Goal: Information Seeking & Learning: Check status

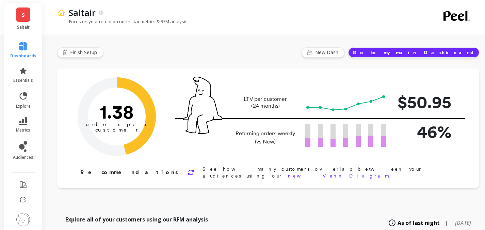
click at [23, 111] on li "explore" at bounding box center [23, 100] width 34 height 26
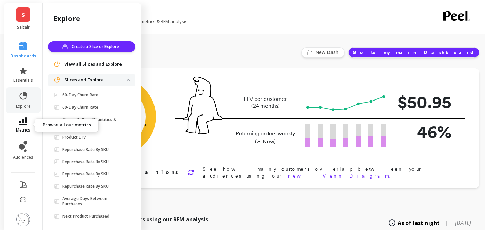
click at [19, 121] on icon at bounding box center [23, 120] width 8 height 7
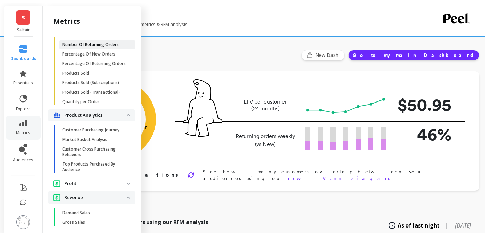
scroll to position [671, 0]
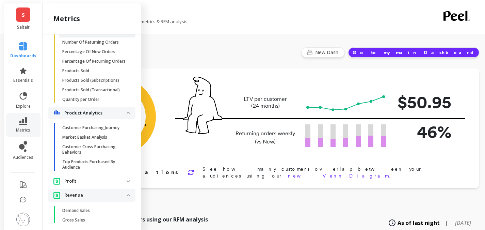
click at [89, 35] on p "Number Of Orders" at bounding box center [80, 32] width 36 height 5
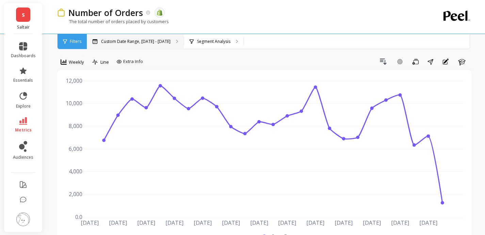
scroll to position [13, 0]
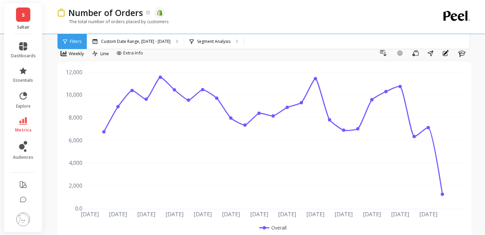
click at [74, 43] on span "Filters" at bounding box center [76, 41] width 12 height 5
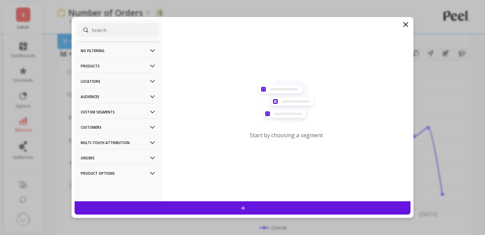
click at [134, 68] on p "Products" at bounding box center [119, 65] width 76 height 17
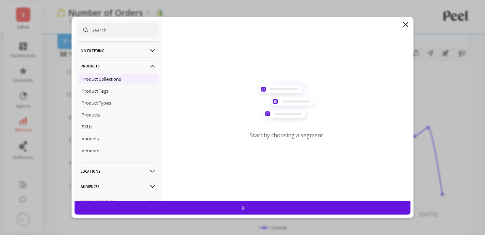
click at [113, 80] on p "Product Collections" at bounding box center [101, 79] width 39 height 6
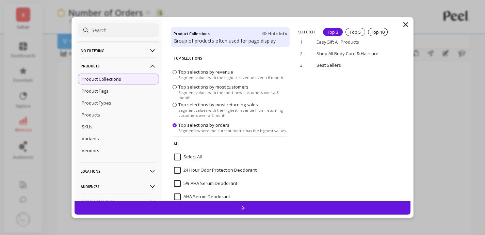
click at [190, 157] on input "Select All" at bounding box center [188, 156] width 28 height 7
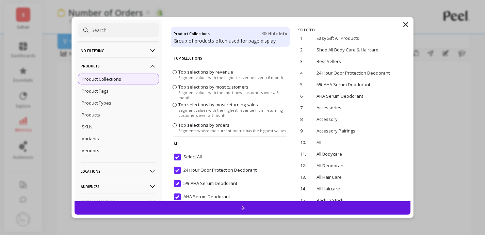
click at [190, 157] on input "Select All" at bounding box center [188, 156] width 28 height 7
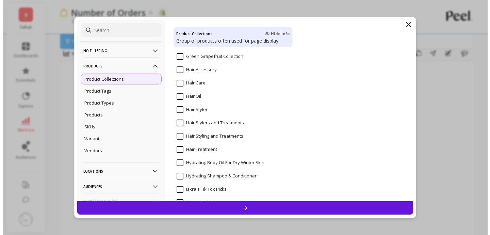
scroll to position [745, 0]
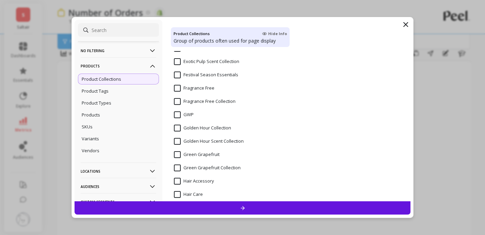
click at [220, 168] on Collection "Green Grapefruit Collection" at bounding box center [207, 167] width 67 height 7
click at [256, 208] on div at bounding box center [242, 207] width 336 height 13
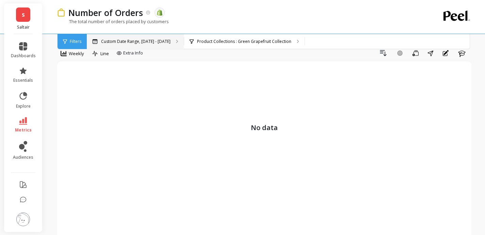
click at [148, 39] on p "Custom Date Range, [DATE] - [DATE]" at bounding box center [135, 41] width 69 height 5
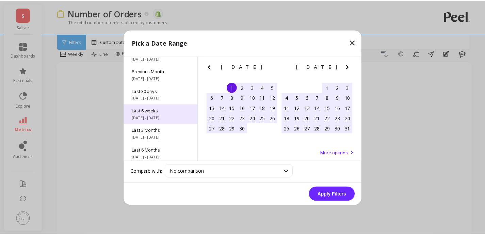
scroll to position [92, 0]
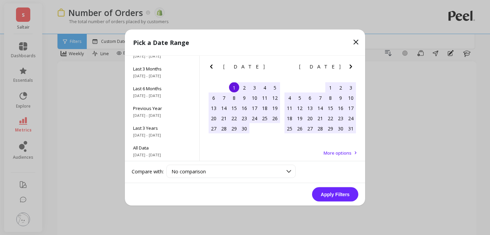
click at [212, 63] on icon "Previous Month" at bounding box center [211, 67] width 8 height 8
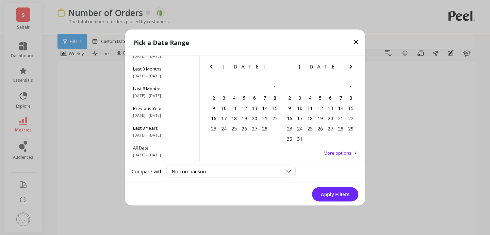
click at [212, 63] on icon "Previous Month" at bounding box center [211, 67] width 8 height 8
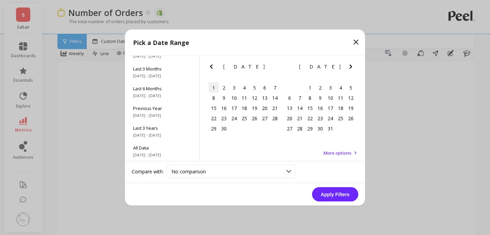
click at [213, 86] on div "1" at bounding box center [213, 87] width 10 height 10
click at [354, 64] on icon "Next Month" at bounding box center [351, 67] width 8 height 8
click at [353, 64] on icon "Next Month" at bounding box center [351, 67] width 8 height 8
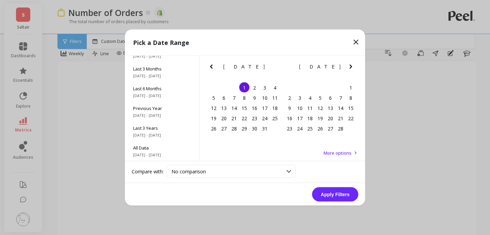
click at [353, 64] on icon "Next Month" at bounding box center [351, 67] width 8 height 8
click at [352, 64] on icon "Next Month" at bounding box center [351, 67] width 8 height 8
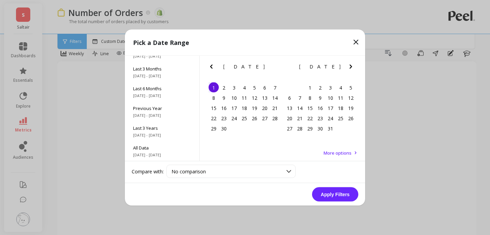
click at [351, 65] on icon "Next Month" at bounding box center [351, 67] width 8 height 8
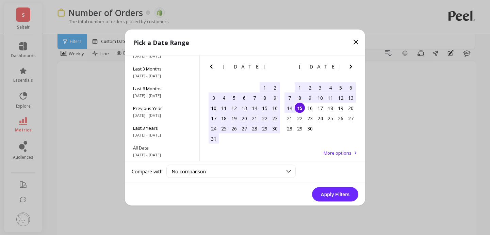
click at [301, 107] on div "15" at bounding box center [300, 108] width 10 height 10
click at [346, 194] on button "Apply Filters" at bounding box center [335, 194] width 46 height 14
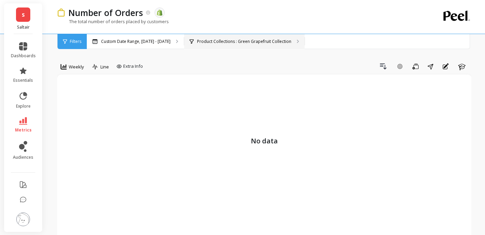
click at [273, 41] on p "Product Collections : Green Grapefruit Collection" at bounding box center [244, 41] width 94 height 5
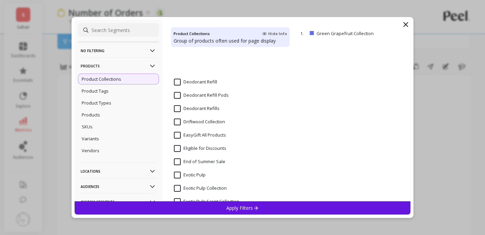
scroll to position [802, 0]
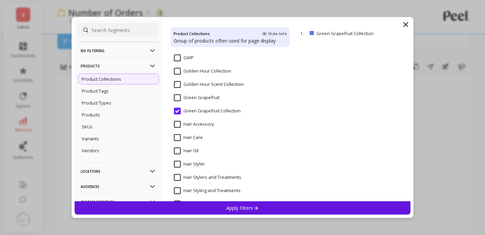
click at [204, 101] on span "Green Grapefruit" at bounding box center [197, 101] width 46 height 14
click at [263, 211] on div "Apply Filters" at bounding box center [242, 207] width 336 height 13
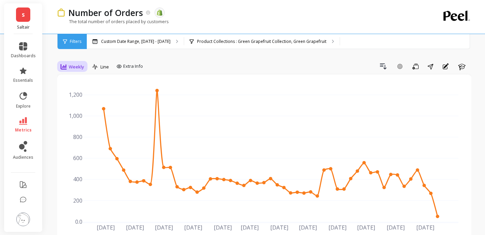
click at [73, 67] on span "Weekly" at bounding box center [76, 67] width 15 height 6
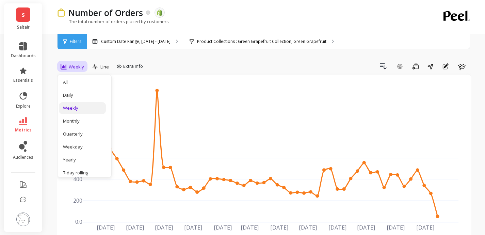
click at [81, 108] on div "Weekly" at bounding box center [82, 108] width 39 height 6
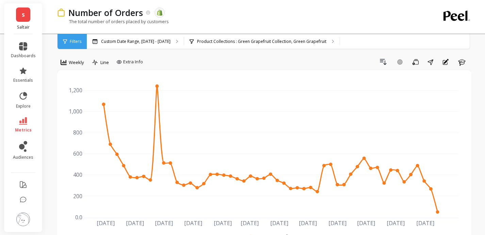
scroll to position [6, 0]
